Goal: Check status: Check status

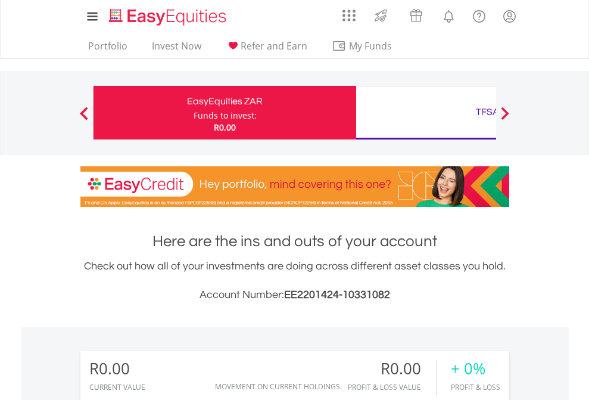
scroll to position [114, 187]
click at [194, 113] on div "Funds to invest:" at bounding box center [225, 116] width 63 height 12
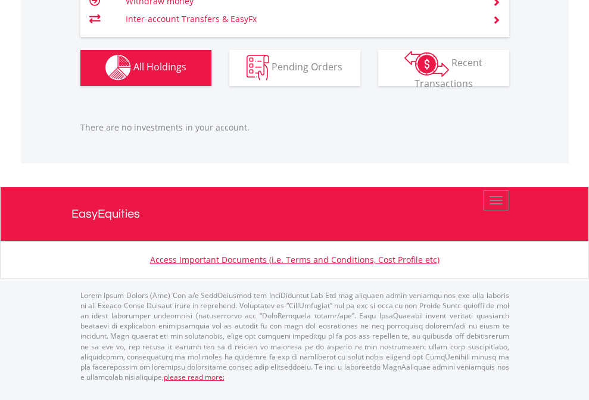
scroll to position [114, 187]
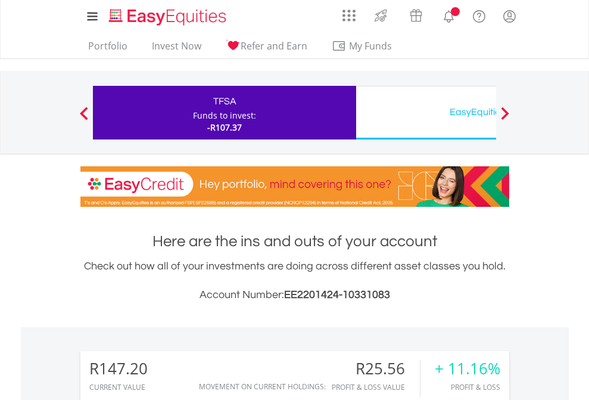
scroll to position [114, 187]
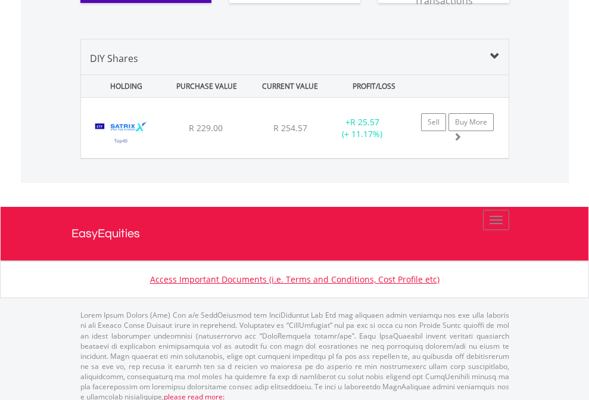
scroll to position [1325, 0]
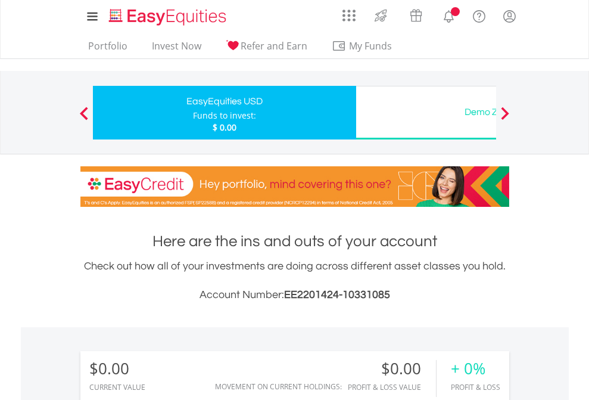
scroll to position [114, 187]
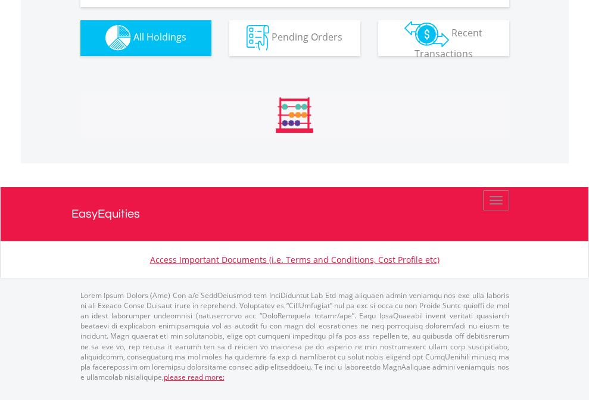
scroll to position [1180, 0]
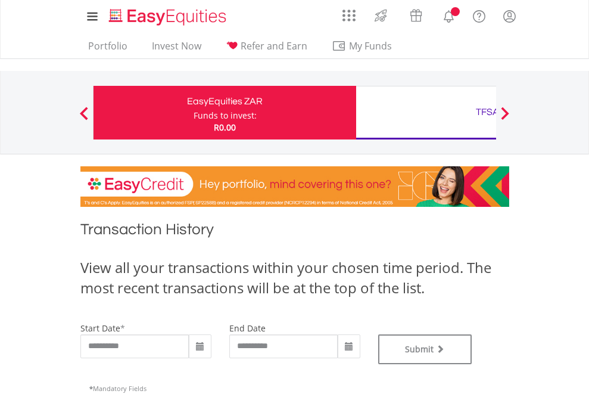
type input "**********"
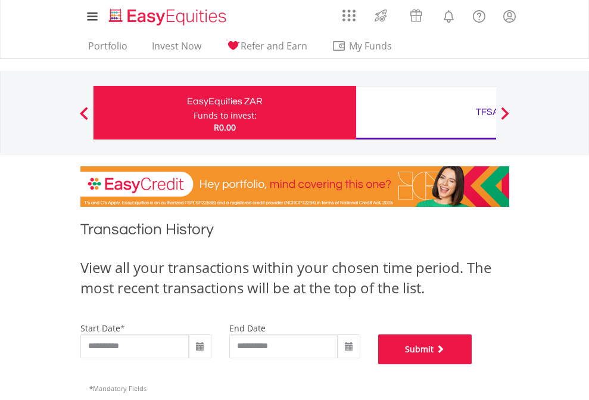
click at [473, 364] on button "Submit" at bounding box center [425, 349] width 94 height 30
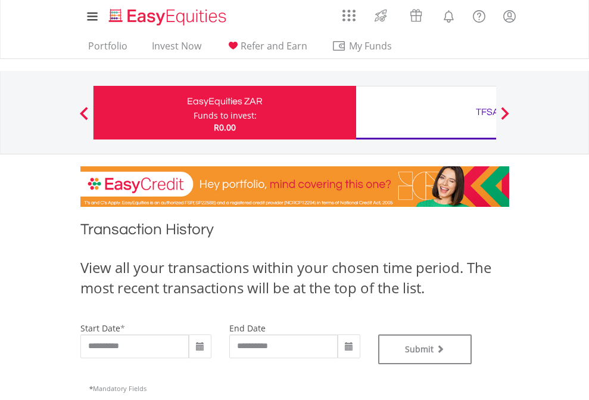
click at [426, 113] on div "TFSA" at bounding box center [488, 112] width 249 height 17
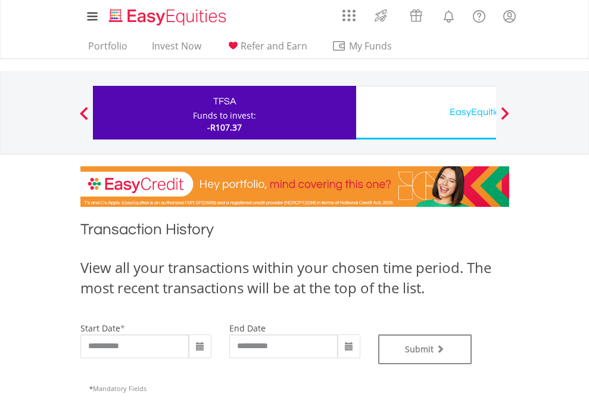
type input "**********"
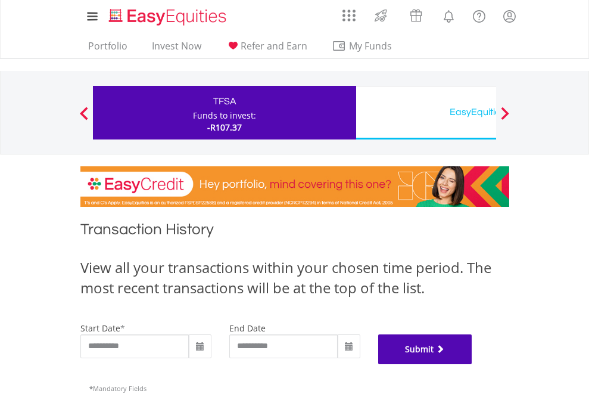
click at [473, 364] on button "Submit" at bounding box center [425, 349] width 94 height 30
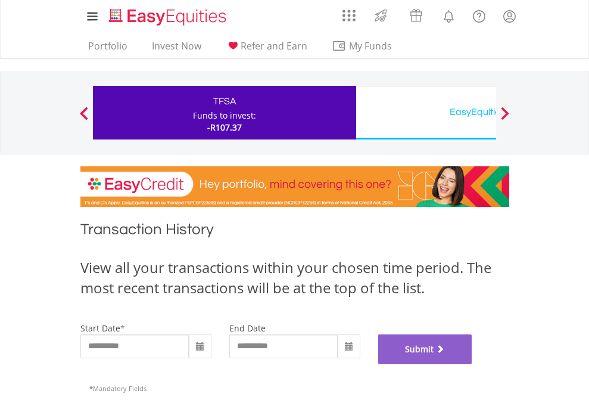
scroll to position [483, 0]
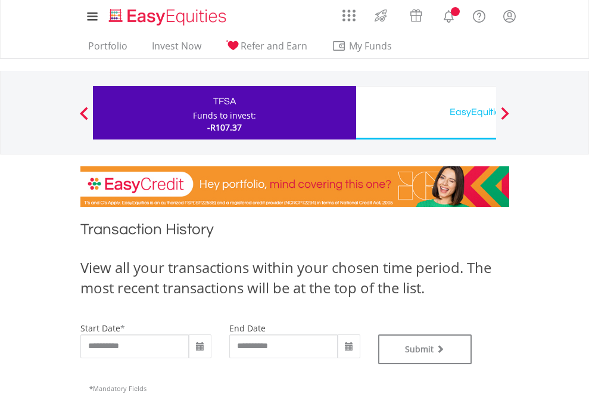
click at [426, 113] on div "EasyEquities USD" at bounding box center [488, 112] width 249 height 17
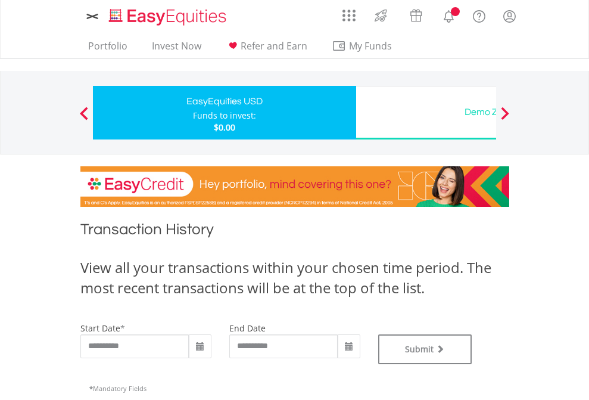
type input "**********"
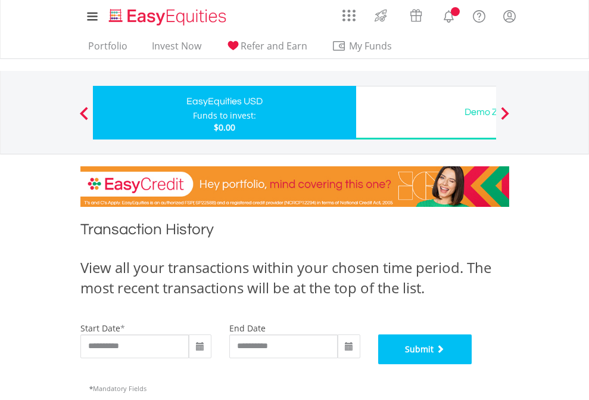
click at [473, 364] on button "Submit" at bounding box center [425, 349] width 94 height 30
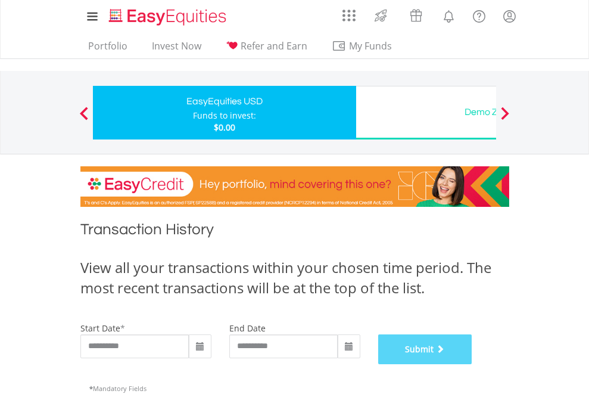
scroll to position [483, 0]
